Goal: Task Accomplishment & Management: Manage account settings

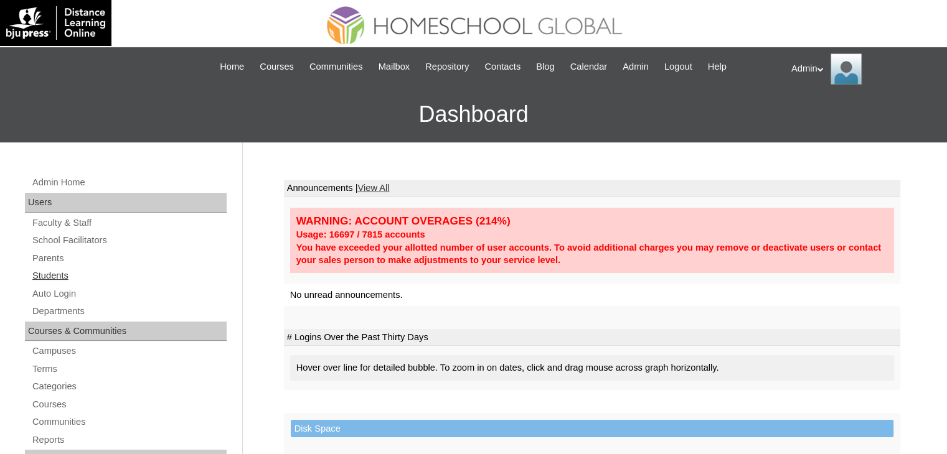
click at [62, 274] on link "Students" at bounding box center [128, 276] width 195 height 16
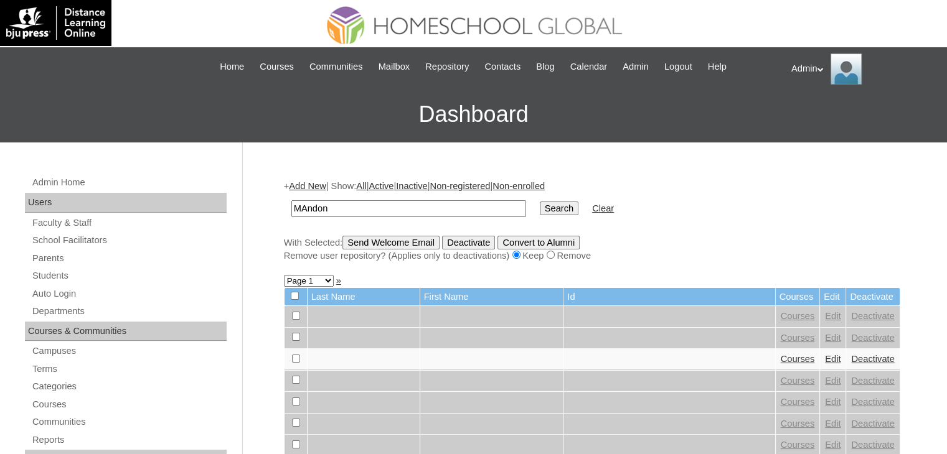
type input "MAndon"
click at [540, 212] on input "Search" at bounding box center [559, 209] width 39 height 14
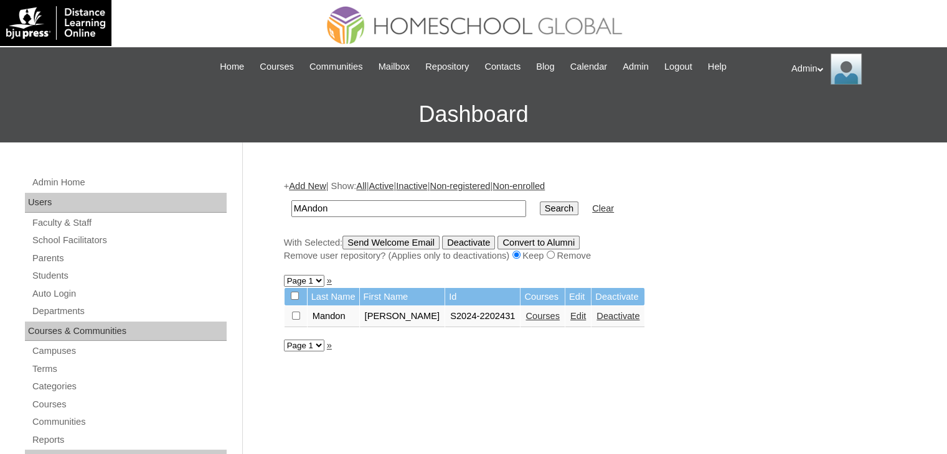
click at [570, 313] on link "Edit" at bounding box center [578, 316] width 16 height 10
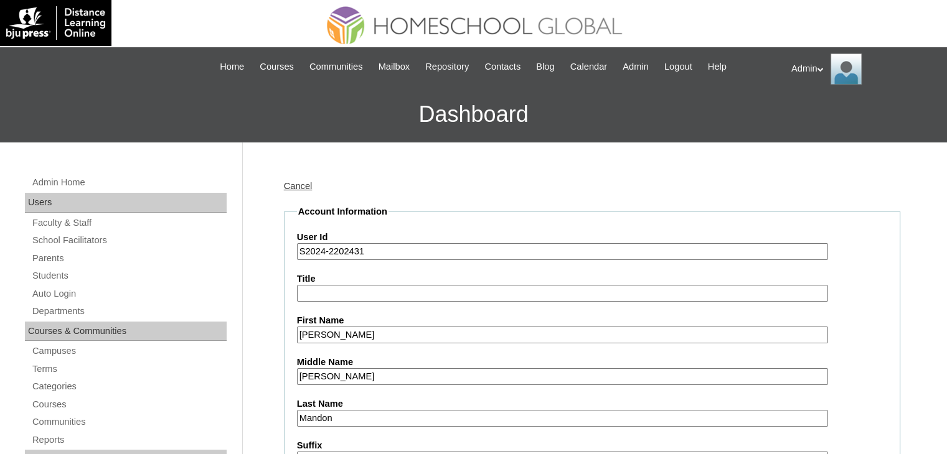
click at [322, 253] on input "S2024-2202431" at bounding box center [562, 251] width 531 height 17
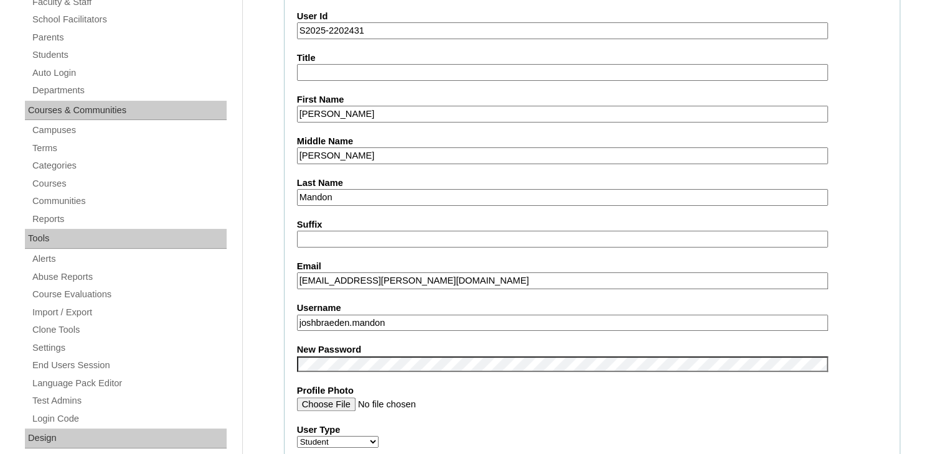
scroll to position [222, 0]
type input "S2025-2202431"
click at [453, 386] on label "Profile Photo" at bounding box center [592, 390] width 590 height 13
click at [453, 397] on input "Profile Photo" at bounding box center [562, 404] width 531 height 14
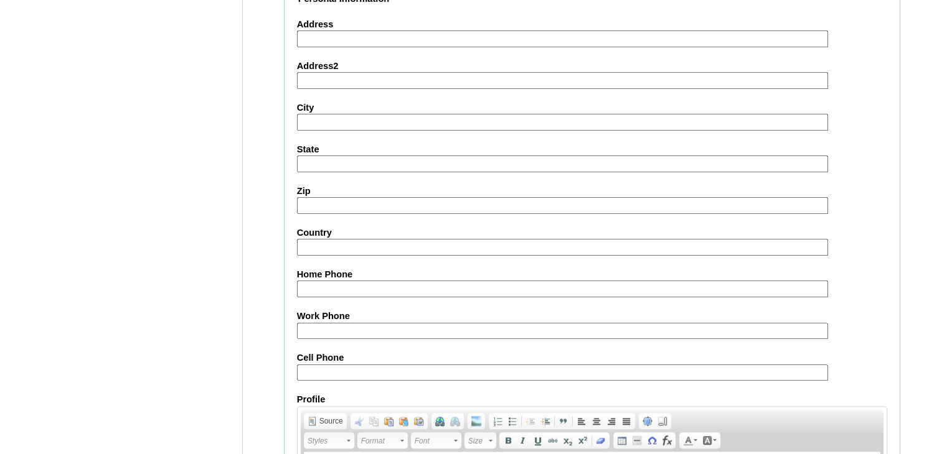
scroll to position [1429, 0]
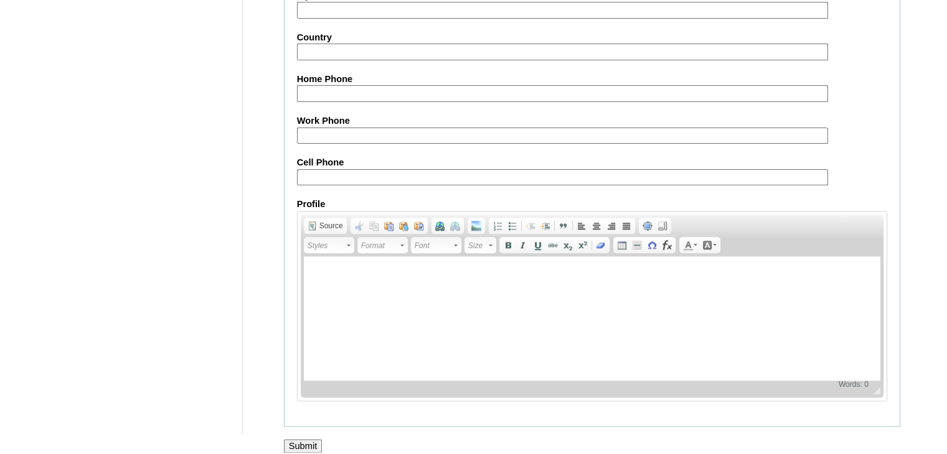
click at [294, 439] on input "Submit" at bounding box center [303, 446] width 39 height 14
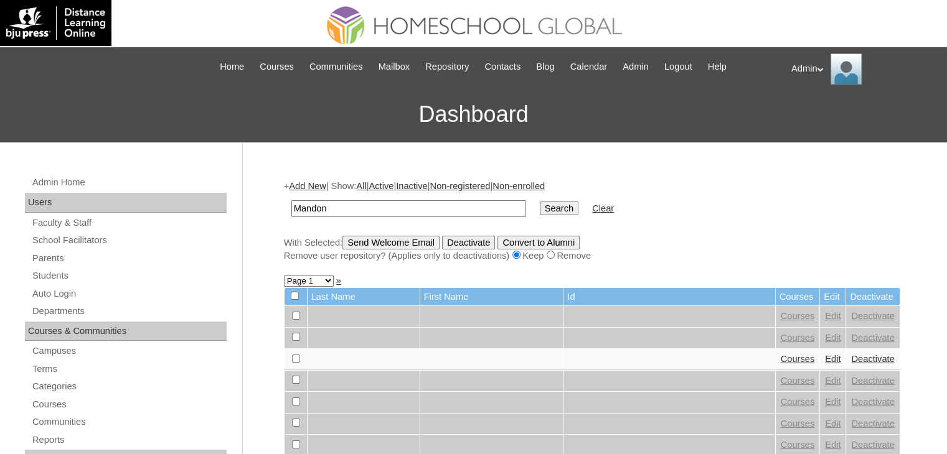
type input "Mandon"
click at [540, 202] on input "Search" at bounding box center [559, 209] width 39 height 14
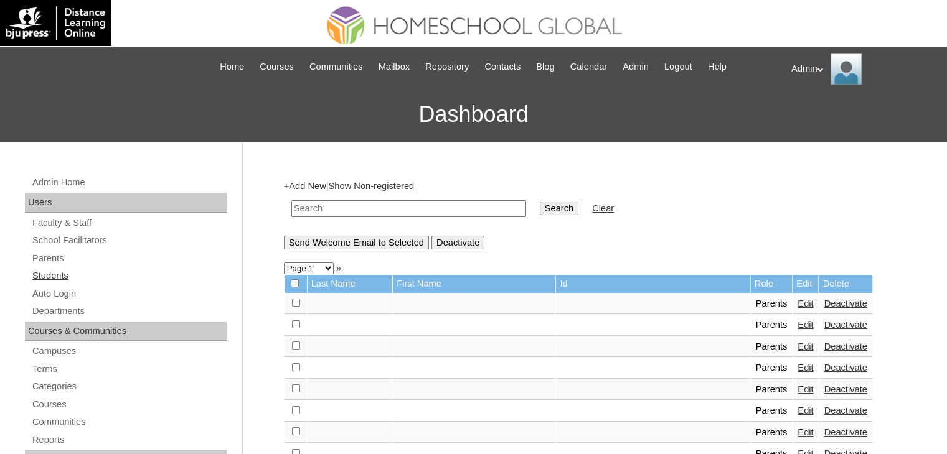
click at [47, 278] on link "Students" at bounding box center [128, 276] width 195 height 16
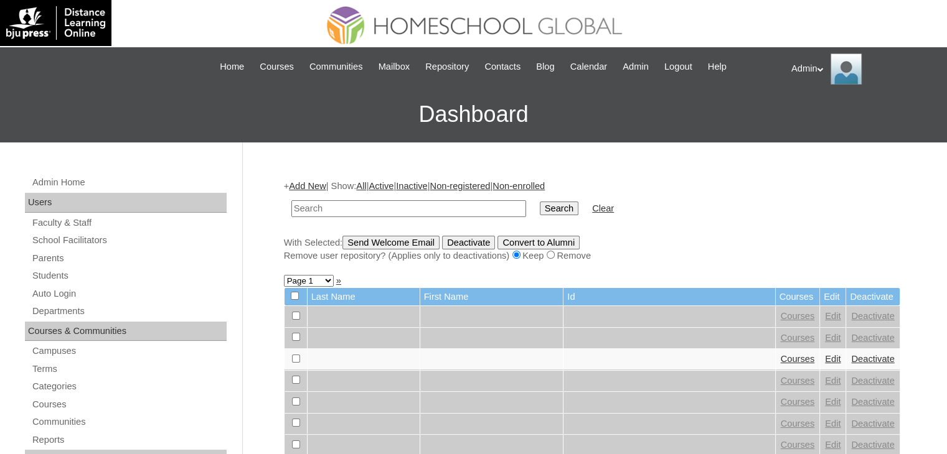
click at [47, 256] on link "Parents" at bounding box center [128, 259] width 195 height 16
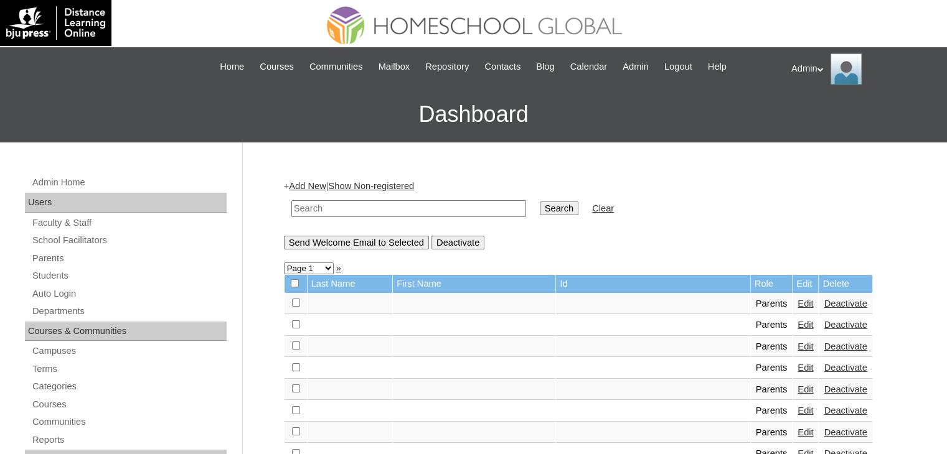
drag, startPoint x: 0, startPoint y: 0, endPoint x: 380, endPoint y: 210, distance: 434.1
click at [380, 210] on input "text" at bounding box center [408, 208] width 235 height 17
type input "Mandon"
click at [540, 207] on input "Search" at bounding box center [559, 209] width 39 height 14
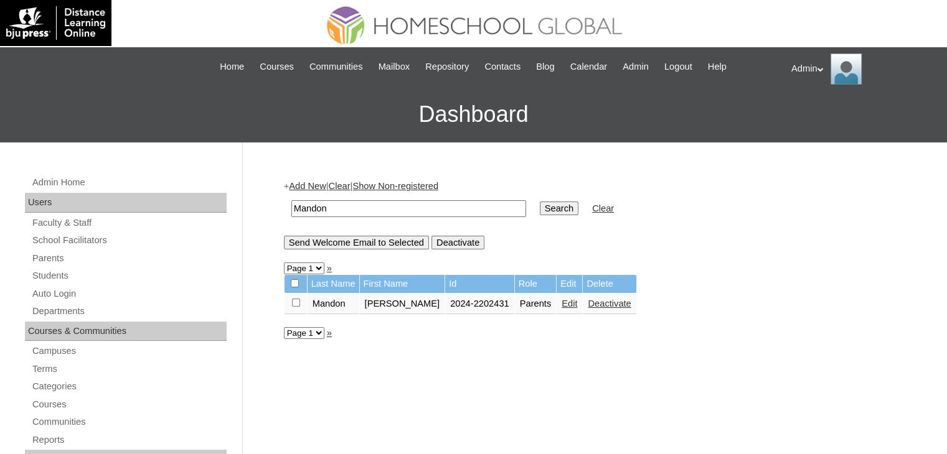
click at [561, 302] on link "Edit" at bounding box center [569, 304] width 16 height 10
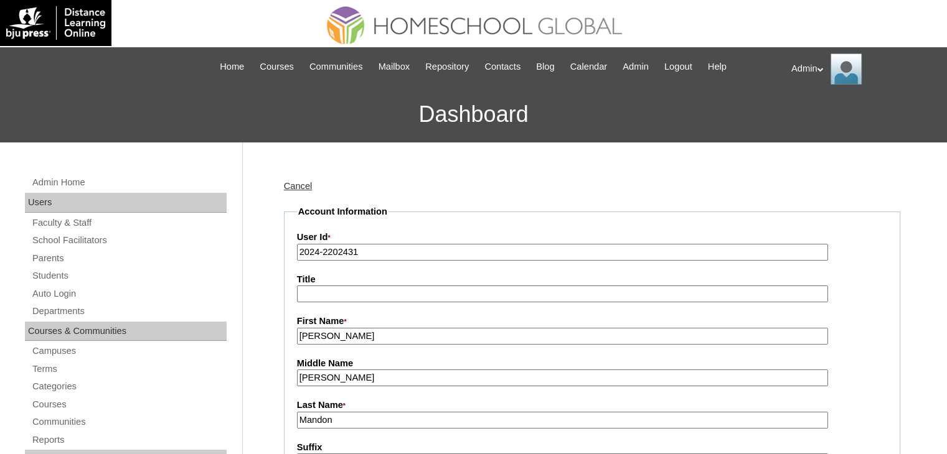
click at [317, 253] on input "2024-2202431" at bounding box center [562, 252] width 531 height 17
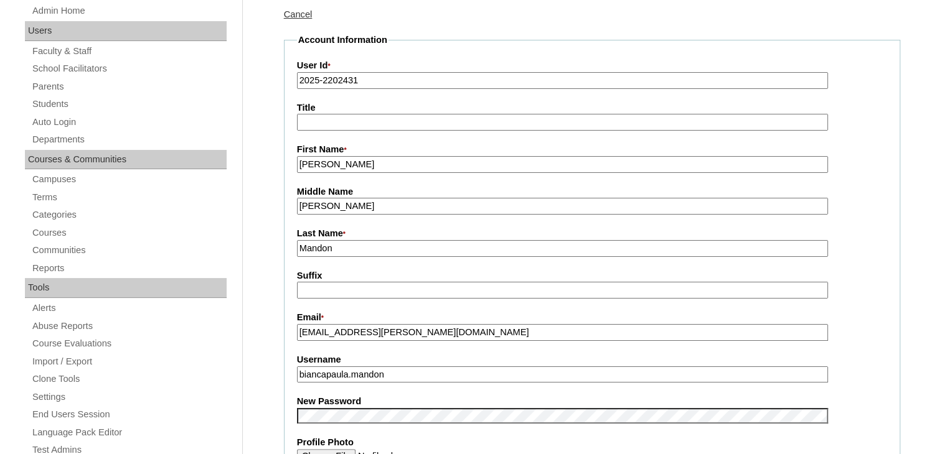
scroll to position [173, 0]
type input "2025-2202431"
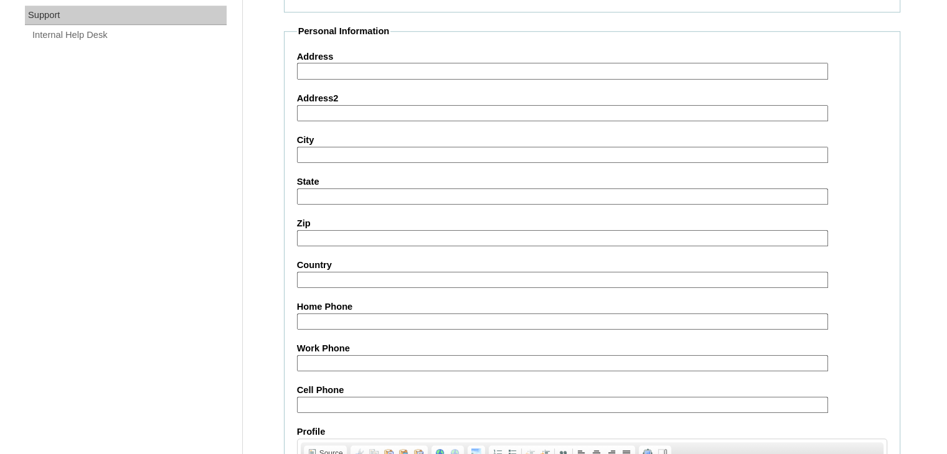
scroll to position [1170, 0]
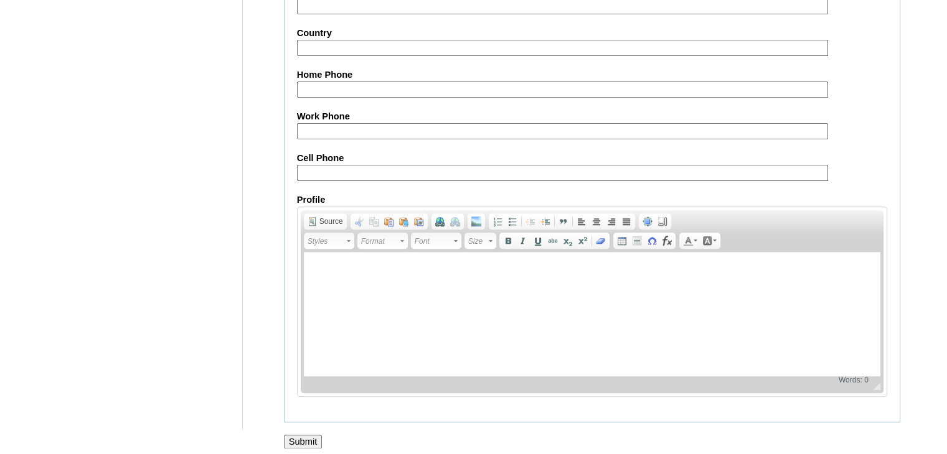
click at [312, 437] on input "Submit" at bounding box center [303, 442] width 39 height 14
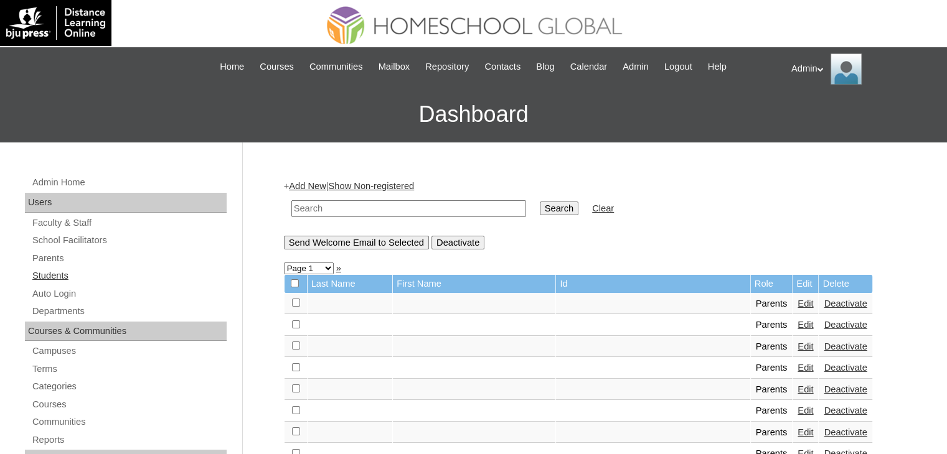
click at [73, 273] on link "Students" at bounding box center [128, 276] width 195 height 16
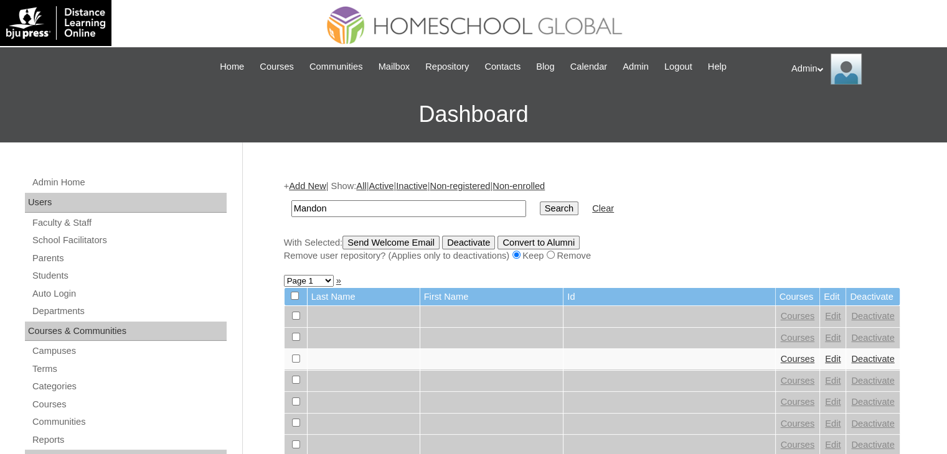
type input "Mandon"
click at [540, 203] on input "Search" at bounding box center [559, 209] width 39 height 14
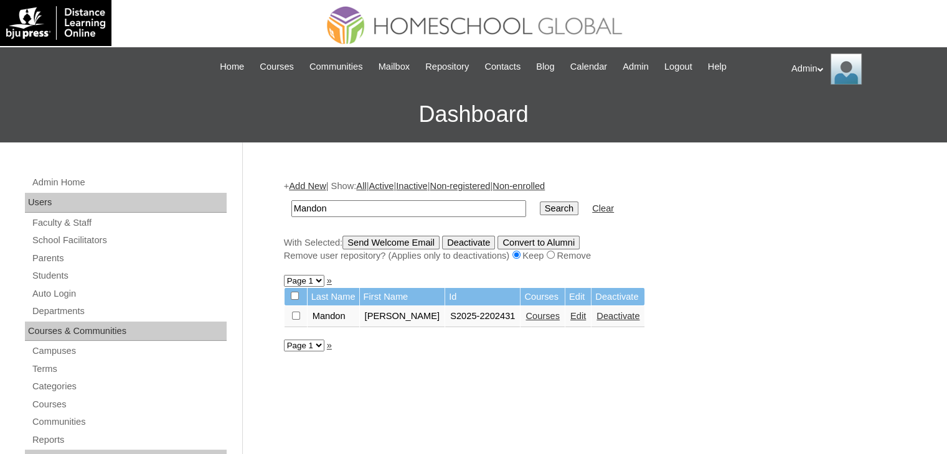
click at [533, 312] on link "Courses" at bounding box center [542, 316] width 34 height 10
